Goal: Transaction & Acquisition: Register for event/course

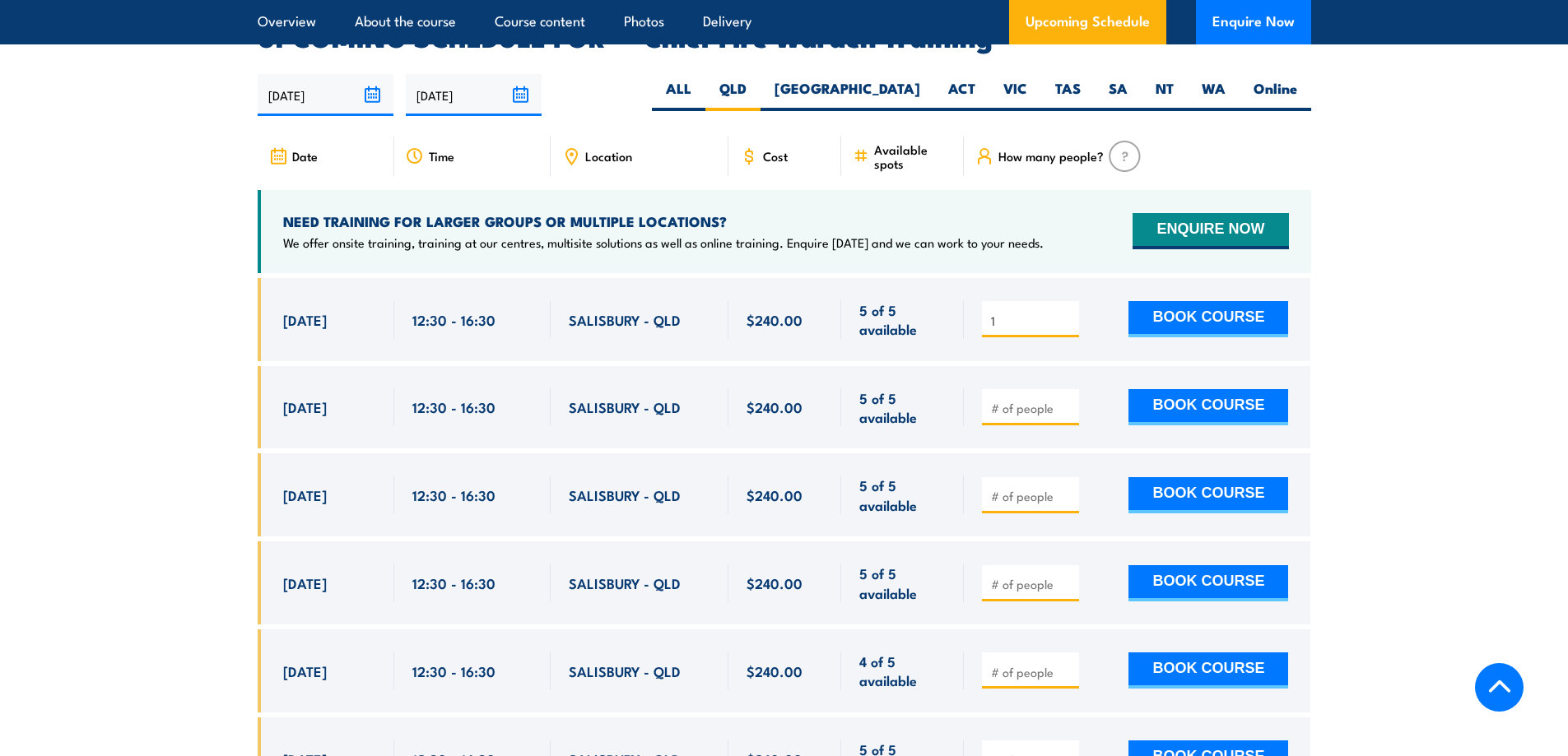
type input "1"
click at [1062, 313] on input "1" at bounding box center [1032, 321] width 83 height 17
click at [1248, 301] on button "BOOK COURSE" at bounding box center [1208, 319] width 159 height 36
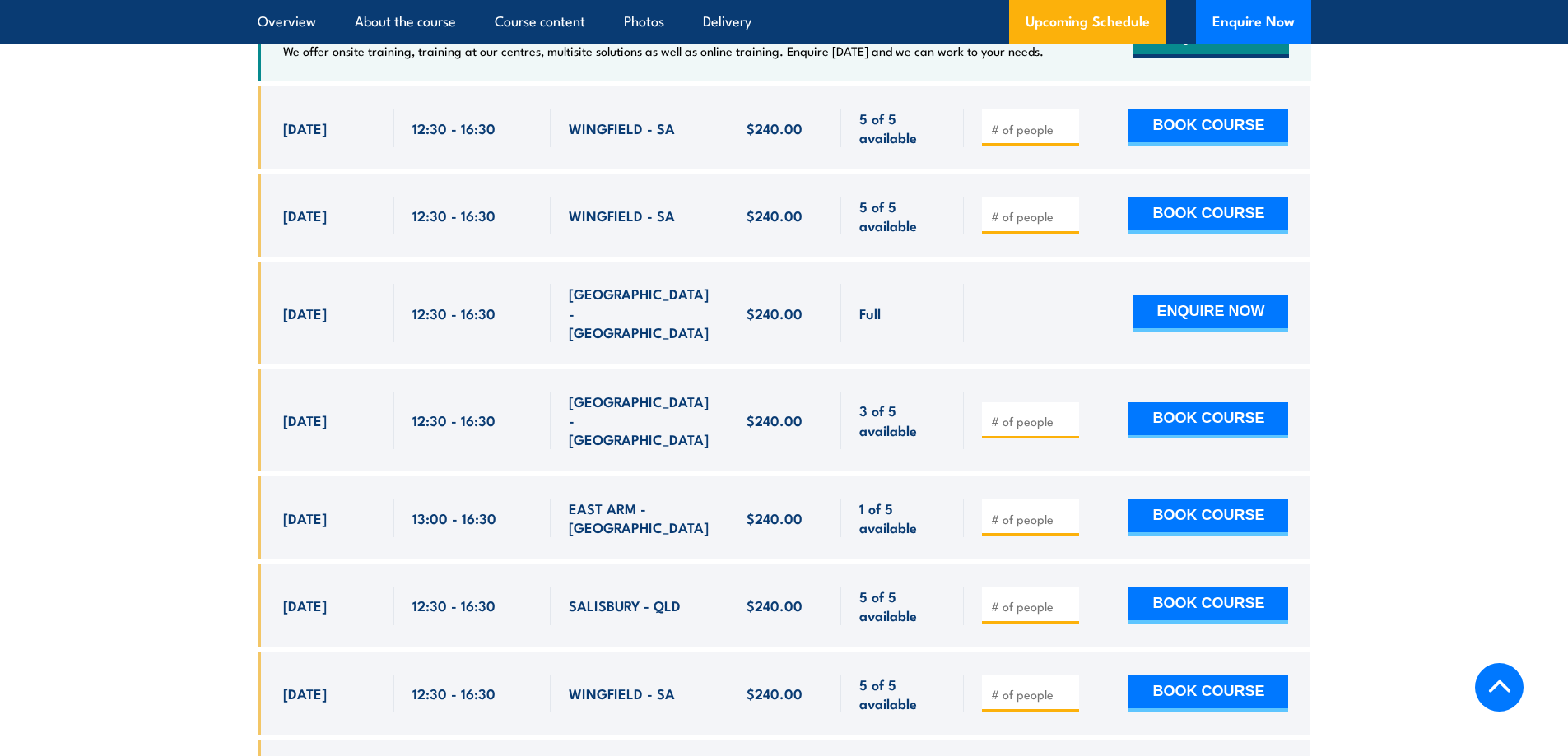
scroll to position [3374, 0]
